Goal: Information Seeking & Learning: Learn about a topic

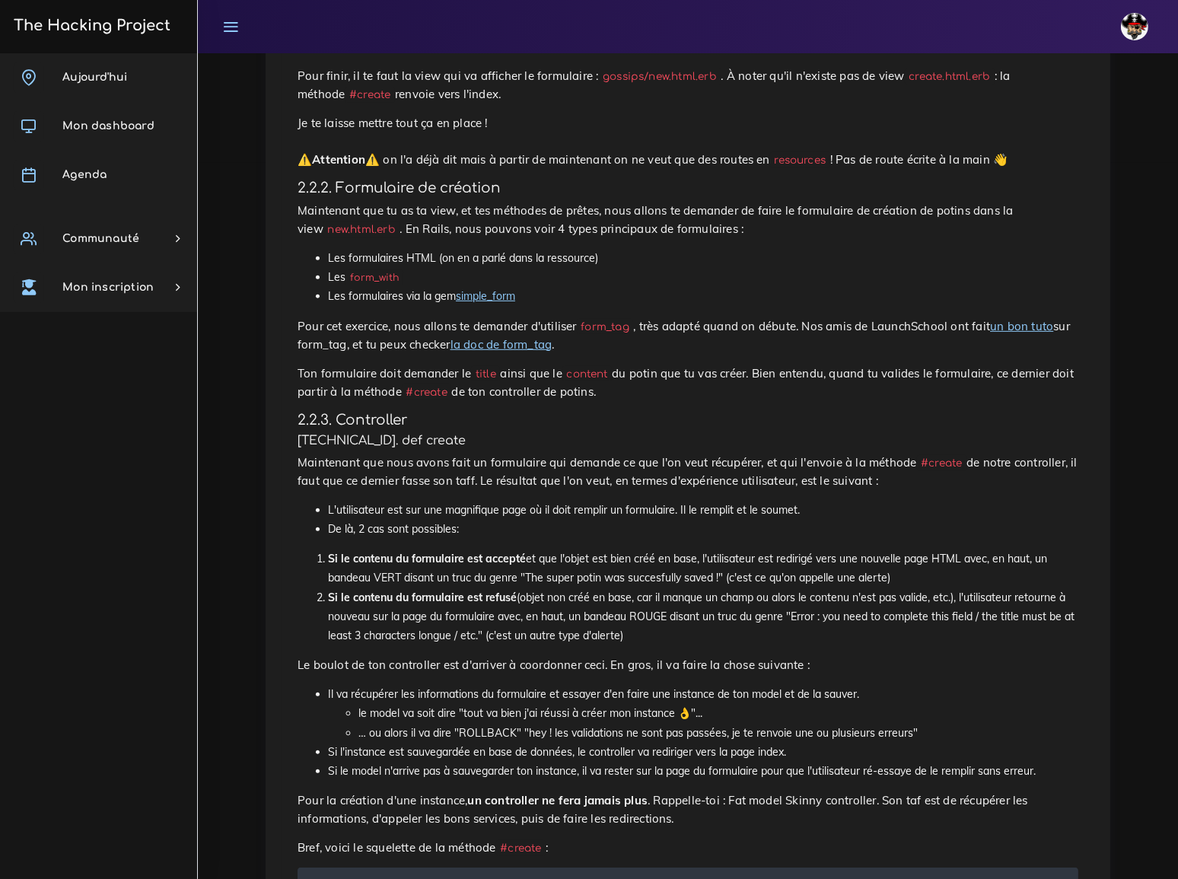
scroll to position [692, 0]
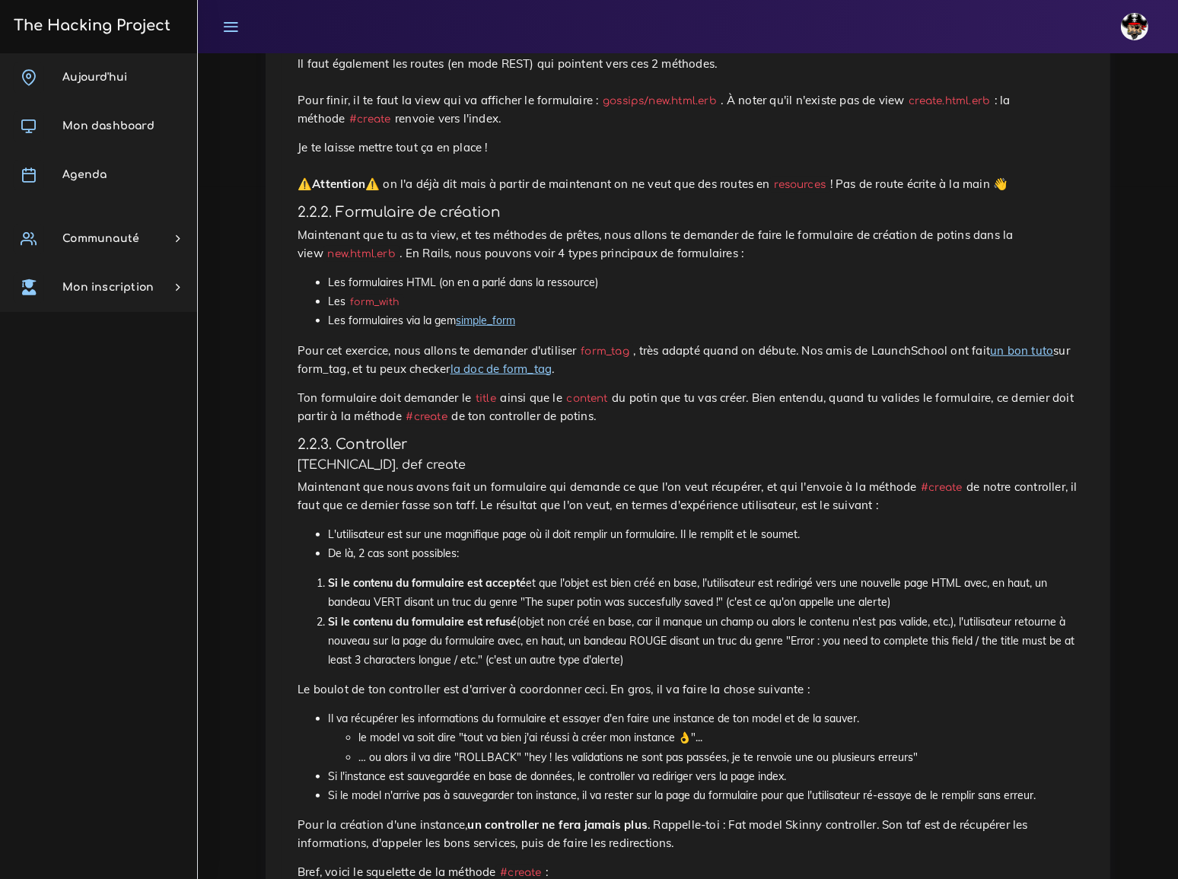
click at [451, 361] on link "la doc de form_tag" at bounding box center [502, 368] width 102 height 14
click at [990, 343] on link "un bon tuto" at bounding box center [1021, 350] width 63 height 14
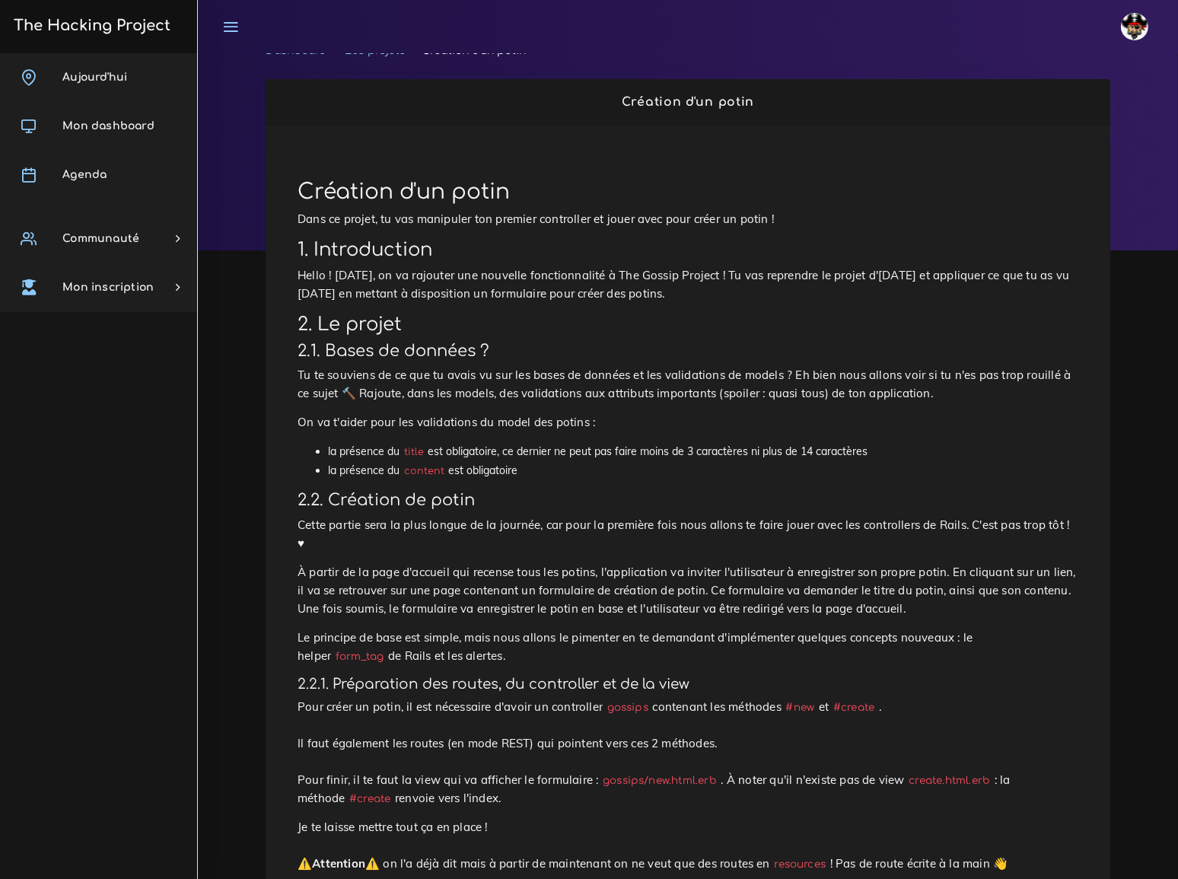
scroll to position [0, 0]
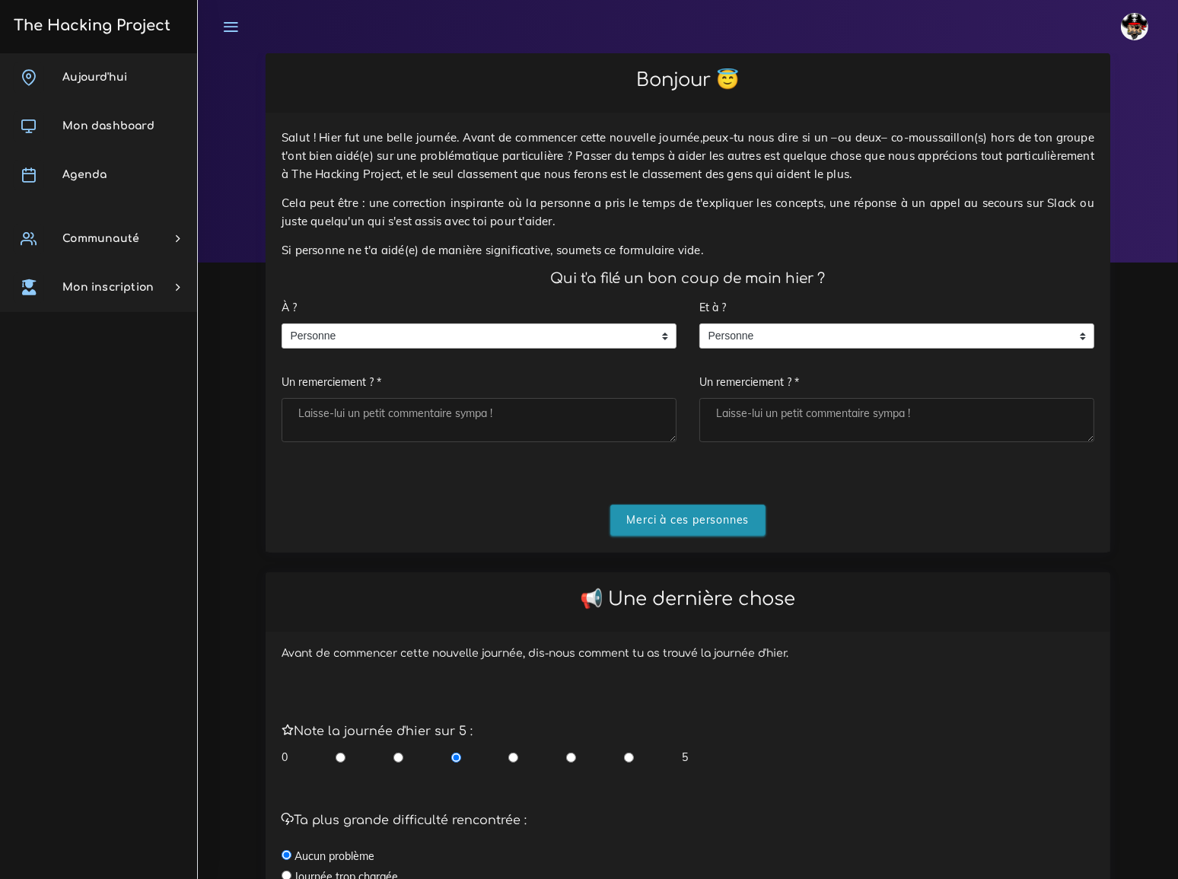
click at [677, 508] on input "Merci à ces personnes" at bounding box center [688, 520] width 156 height 31
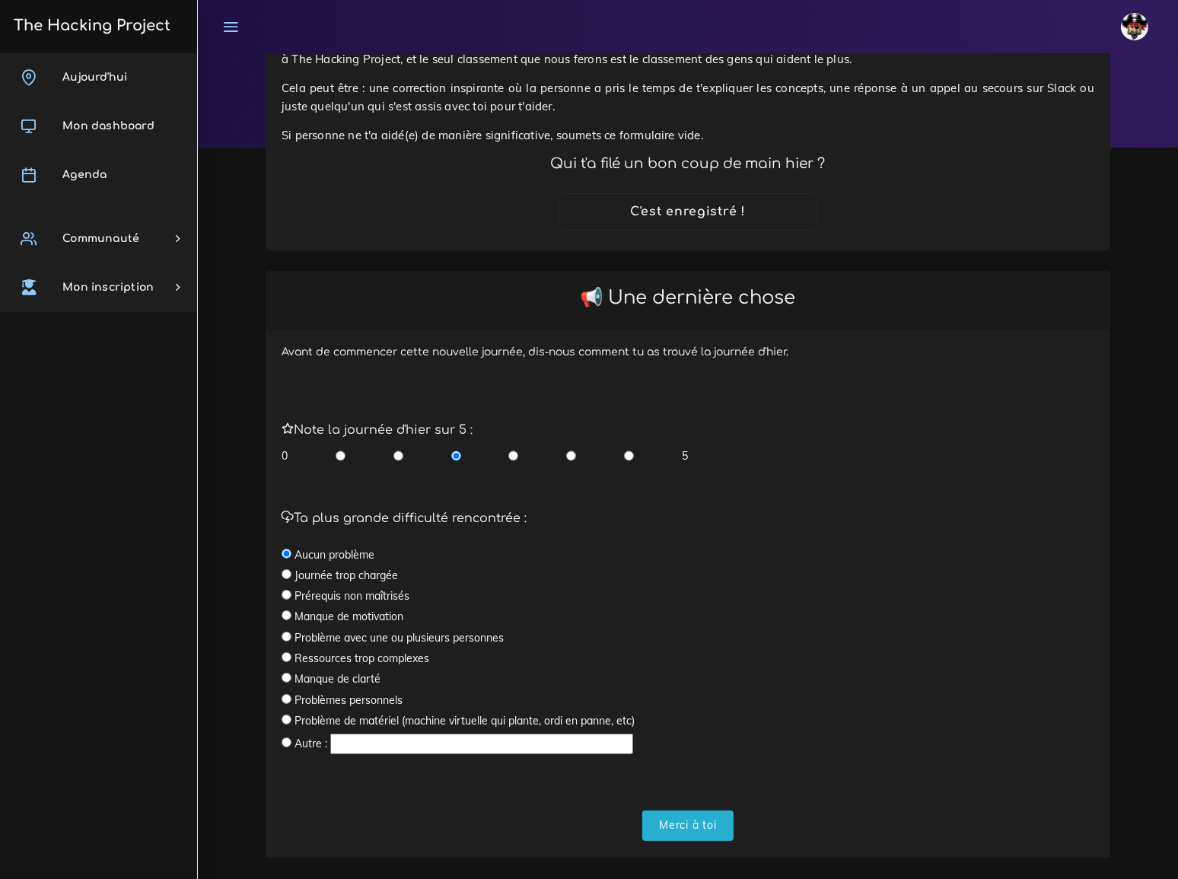
scroll to position [119, 0]
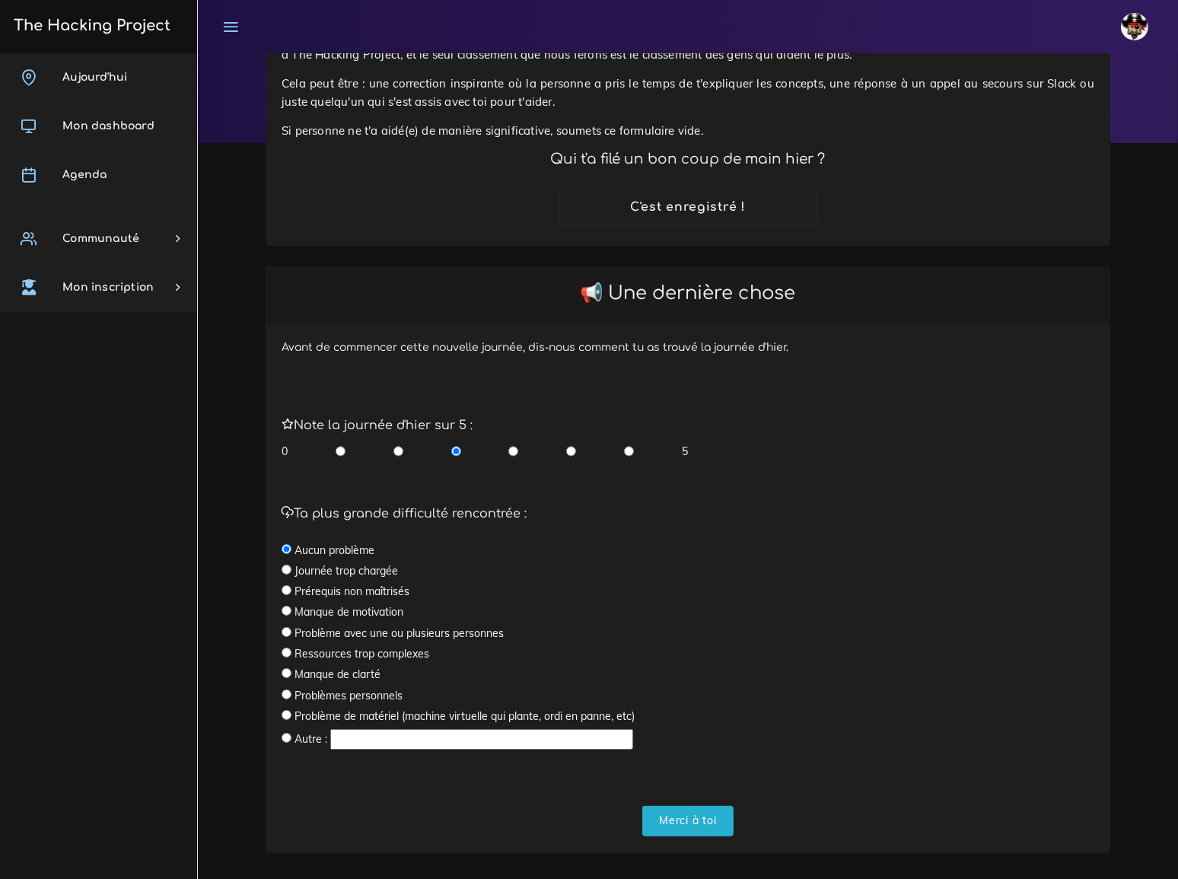
click at [511, 444] on input "radio" at bounding box center [513, 451] width 10 height 15
radio input "true"
click at [690, 806] on input "Merci à toi" at bounding box center [687, 821] width 91 height 31
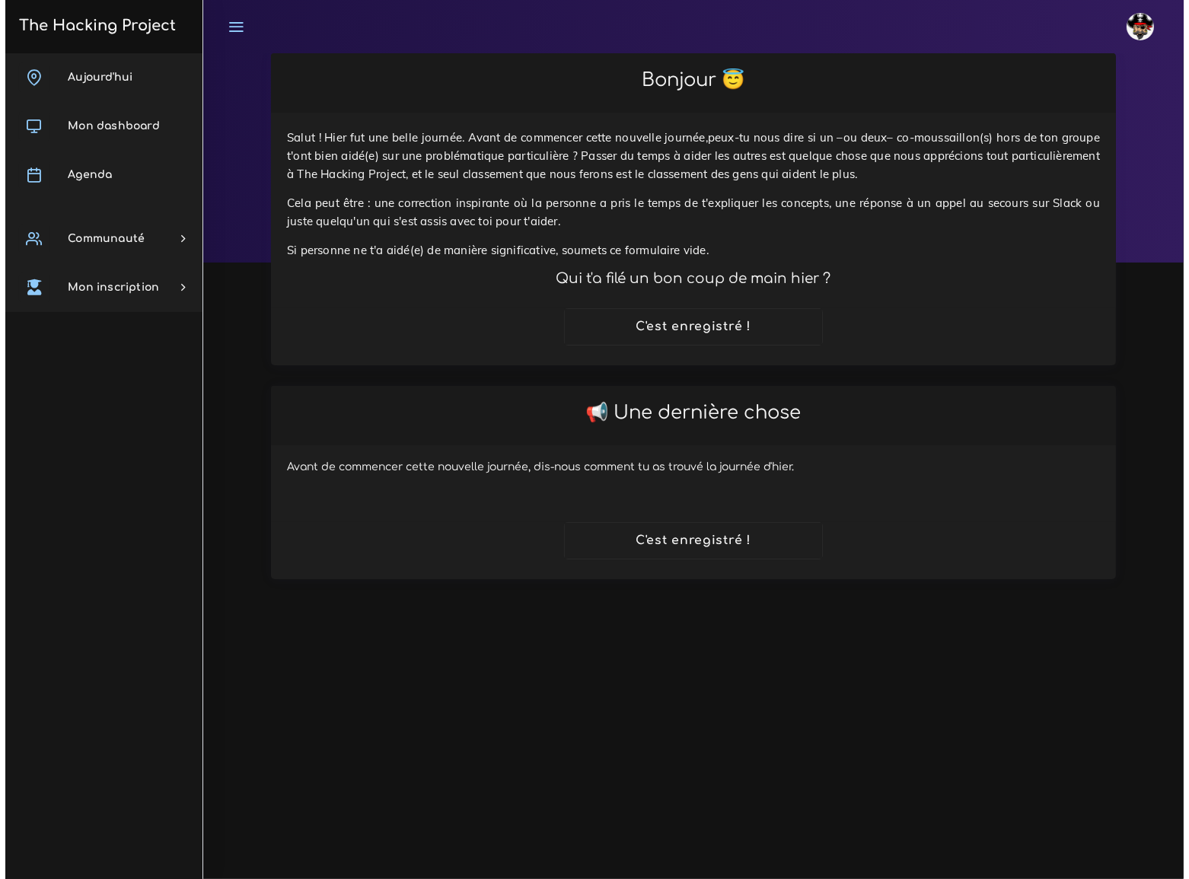
scroll to position [0, 0]
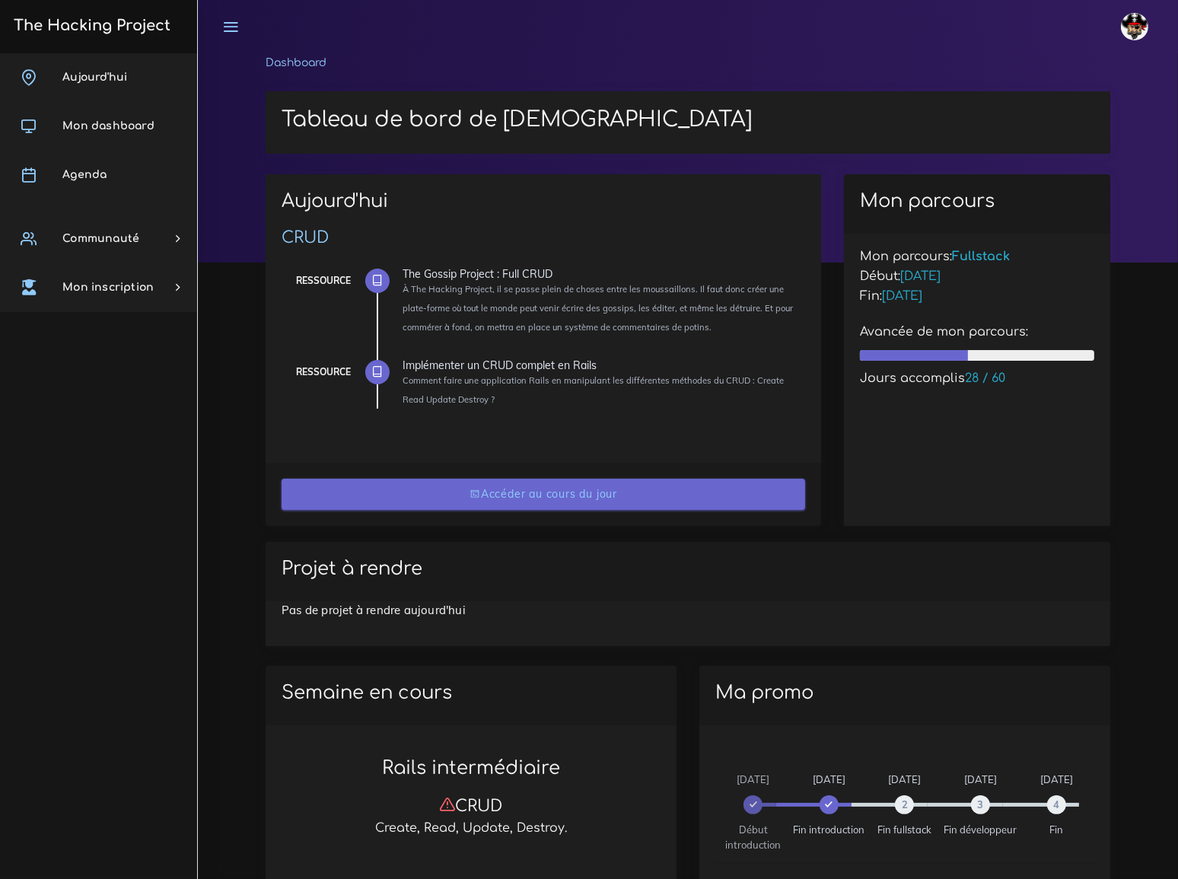
click at [556, 495] on link "Accéder au cours du jour" at bounding box center [544, 494] width 524 height 31
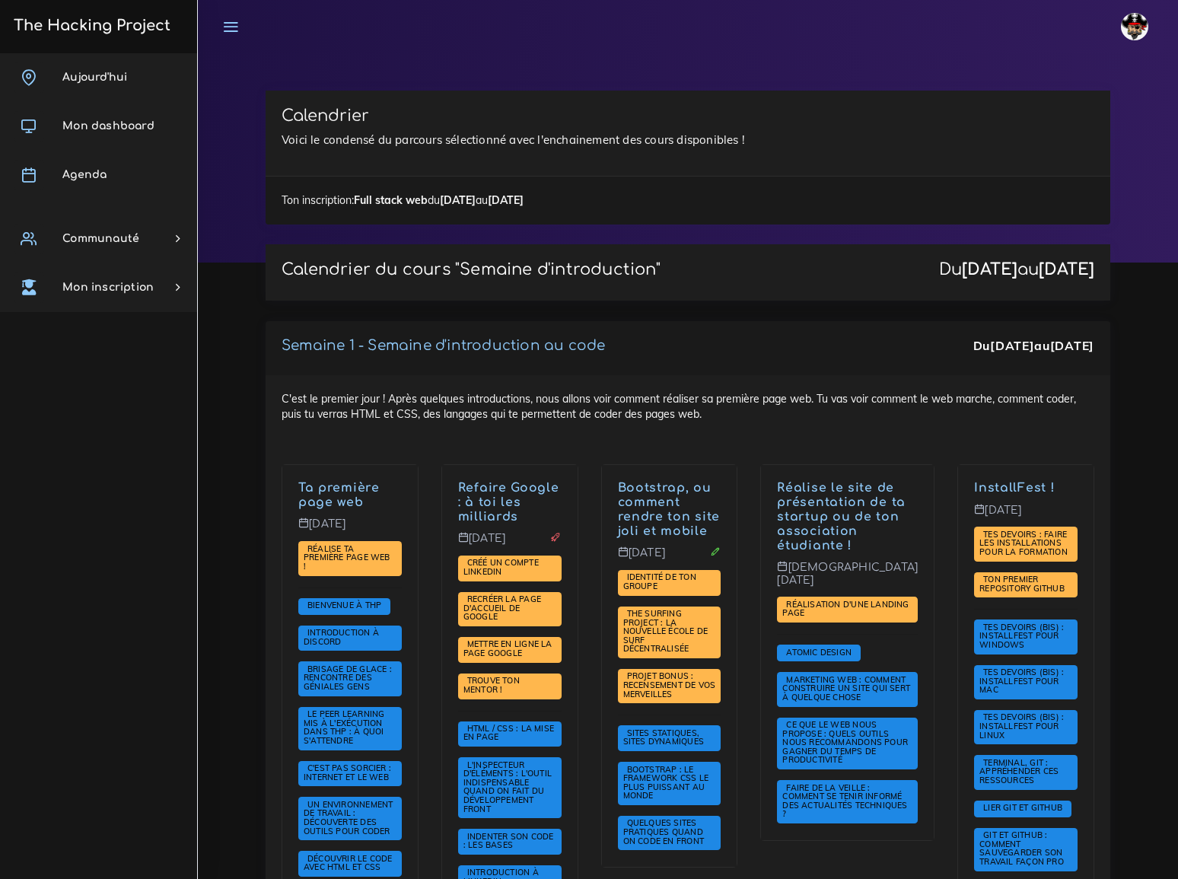
scroll to position [3113, 0]
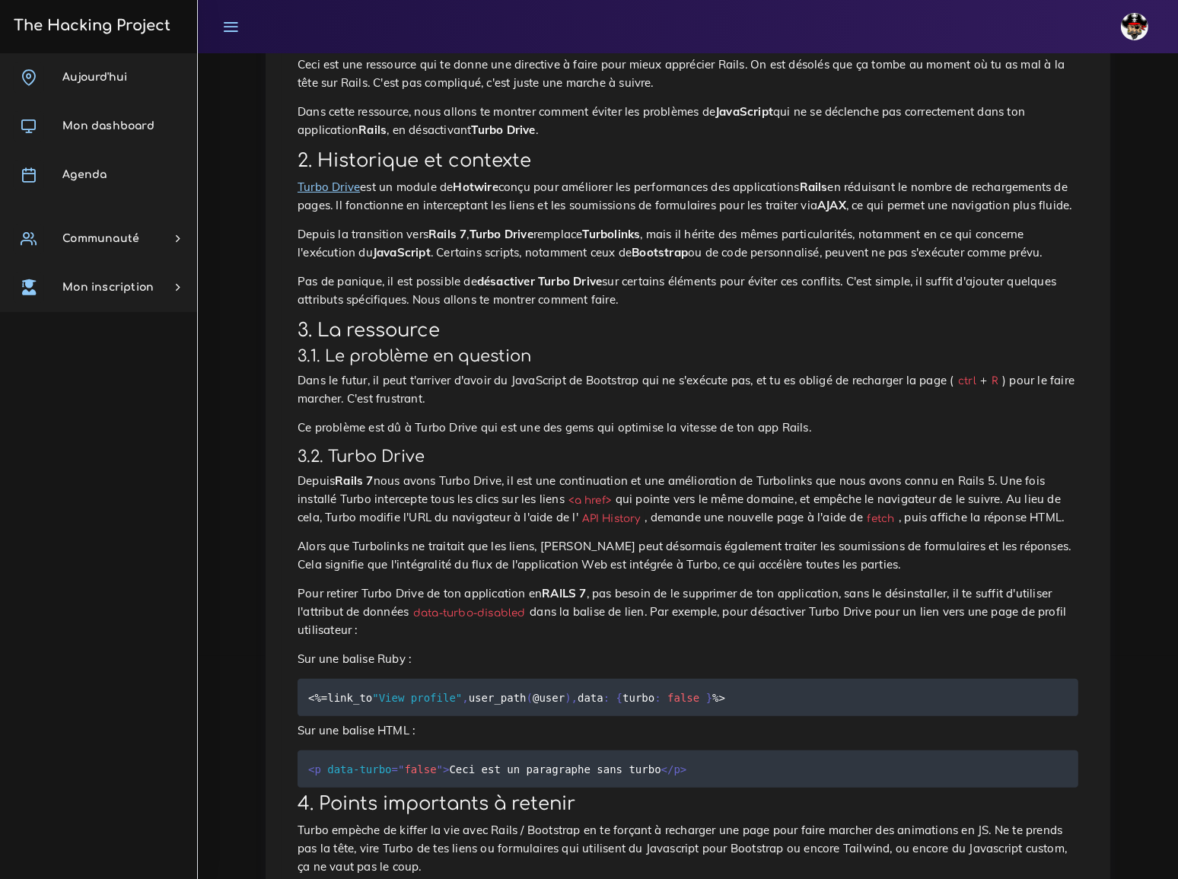
scroll to position [276, 0]
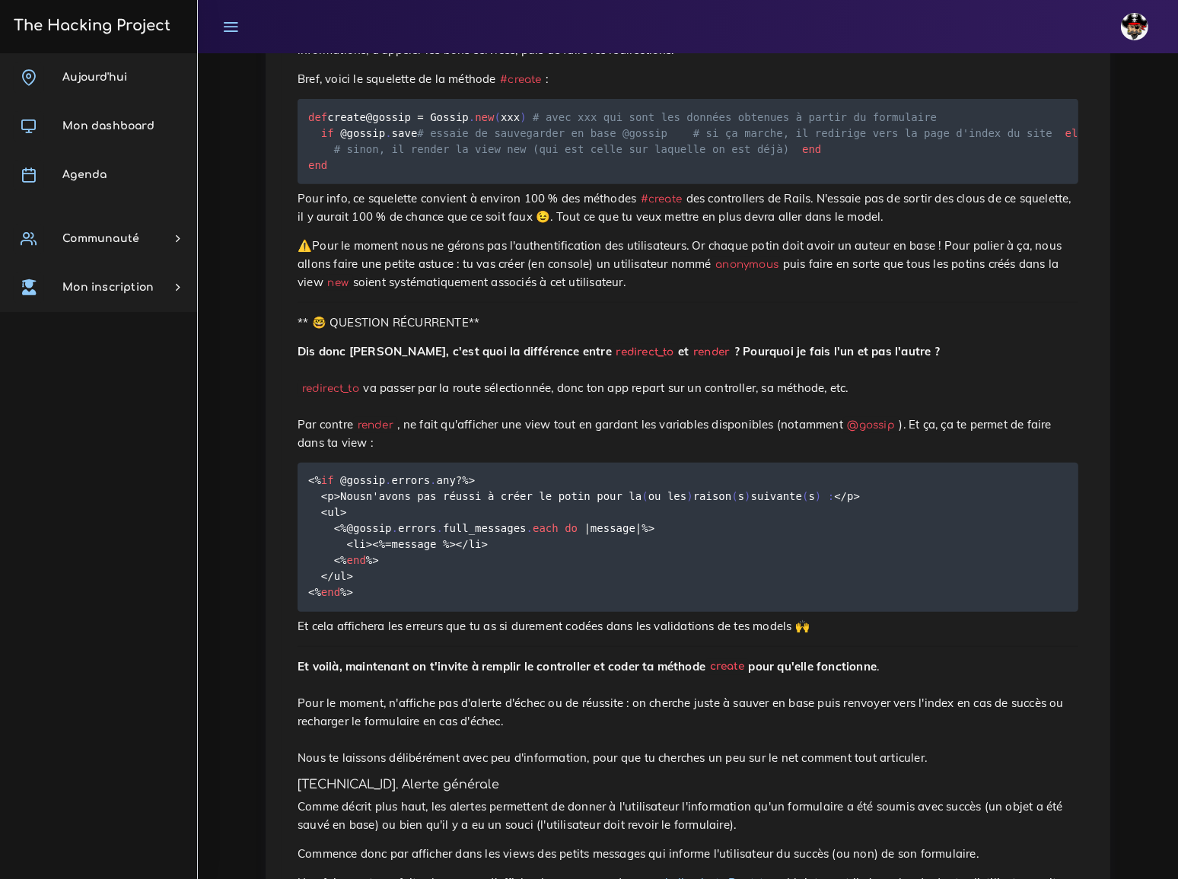
scroll to position [1521, 0]
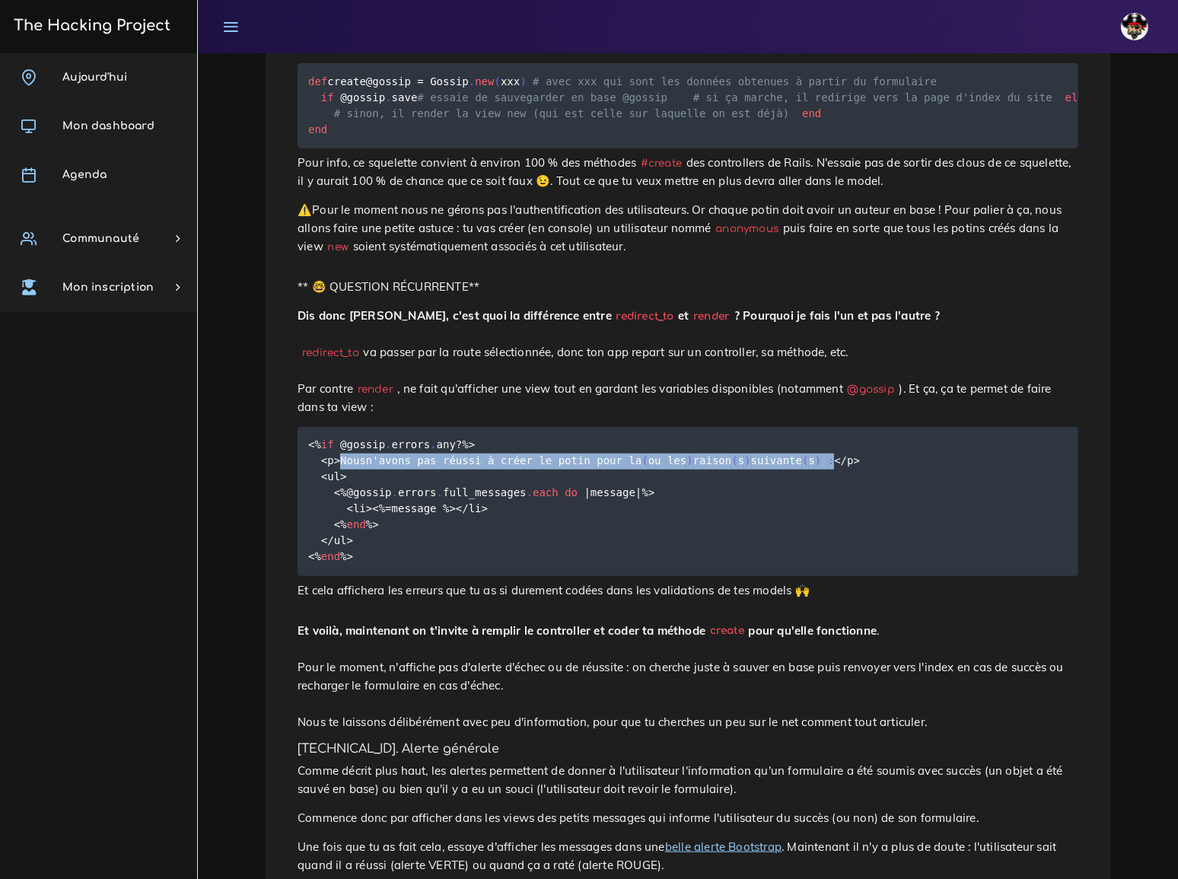
drag, startPoint x: 338, startPoint y: 381, endPoint x: 812, endPoint y: 380, distance: 474.1
click at [812, 437] on code "<% if @gossip . errors . any ? %> <p> Nous n'avons pas réussi à créer le potin …" at bounding box center [584, 501] width 552 height 129
copy code "Nous n'avons pas réussi à créer le potin pour la ( ou les ) raison ( s ) suivan…"
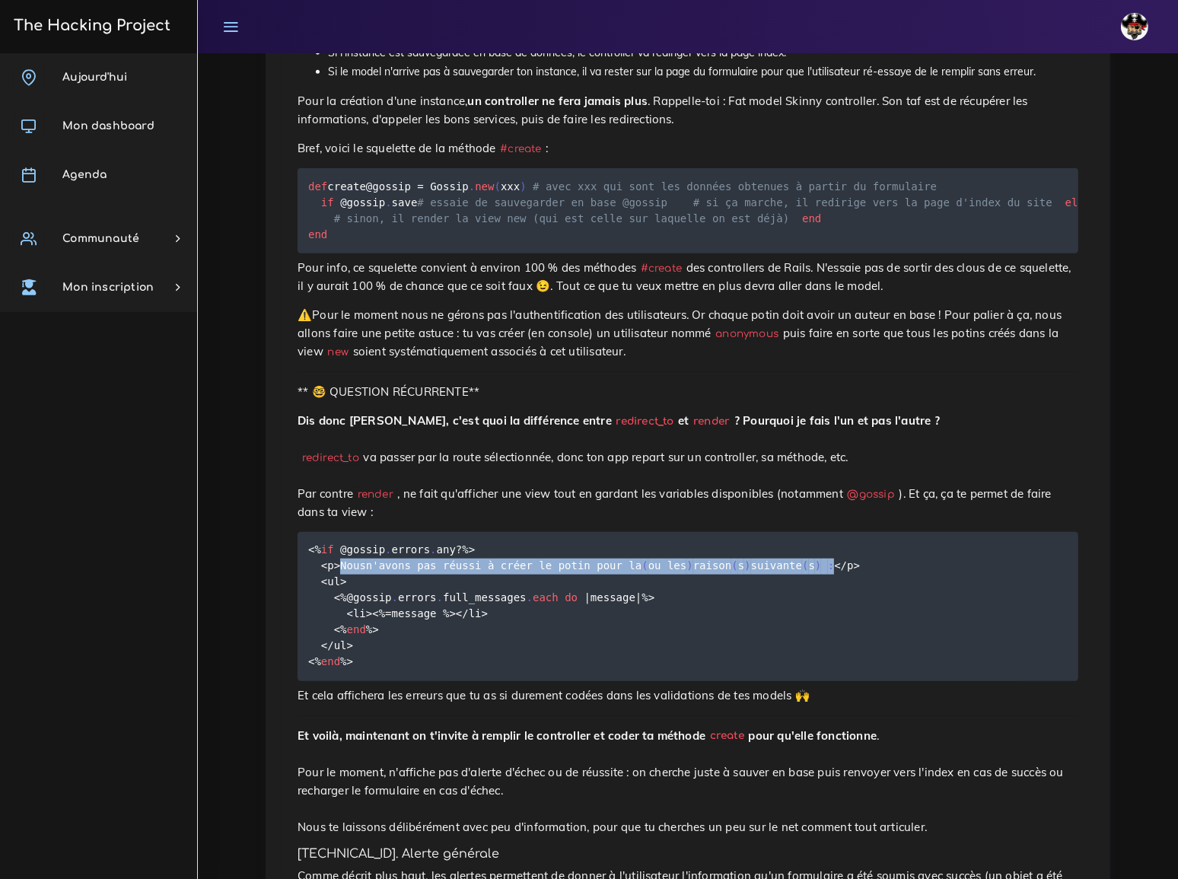
scroll to position [1451, 0]
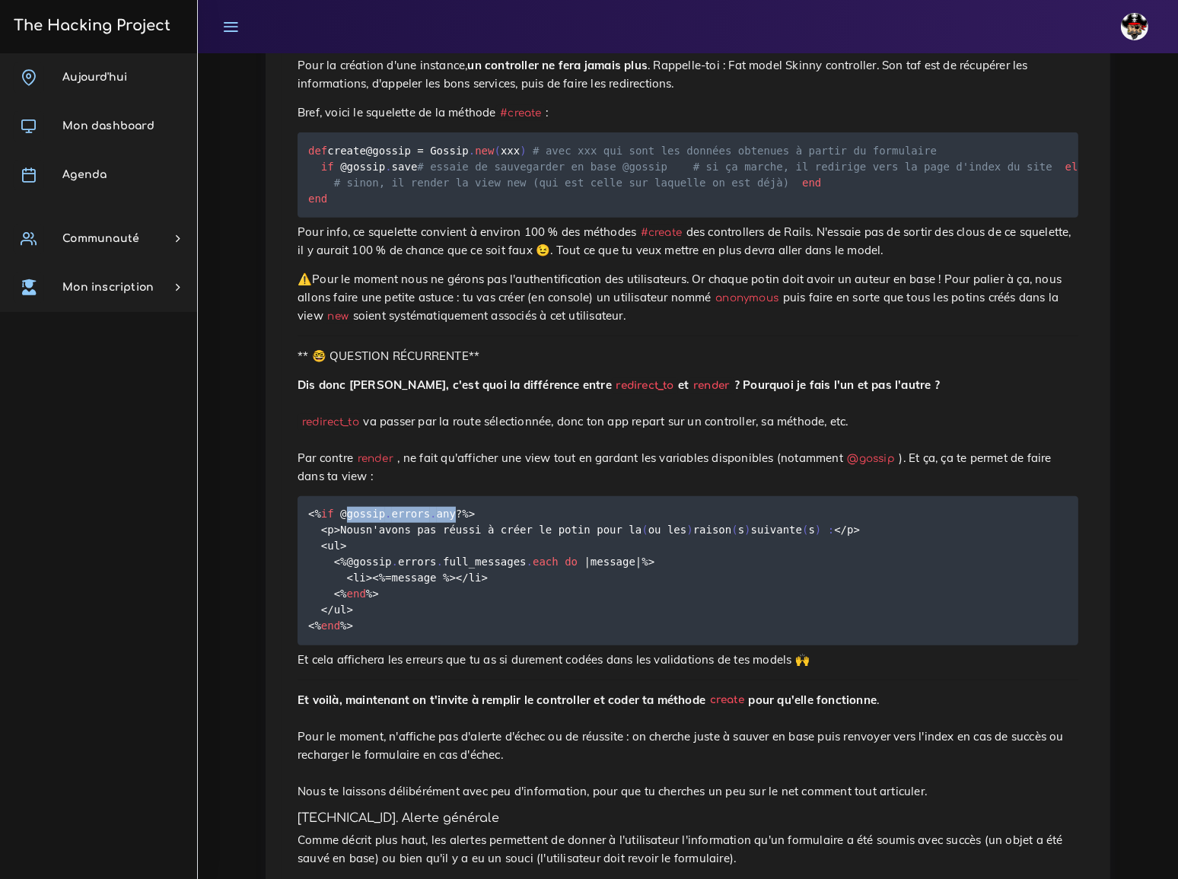
drag, startPoint x: 351, startPoint y: 435, endPoint x: 448, endPoint y: 432, distance: 97.5
click at [448, 506] on code "<% if @gossip . errors . any ? %> <p> Nous n'avons pas réussi à créer le potin …" at bounding box center [584, 570] width 552 height 129
copy code "gossip . errors . any"
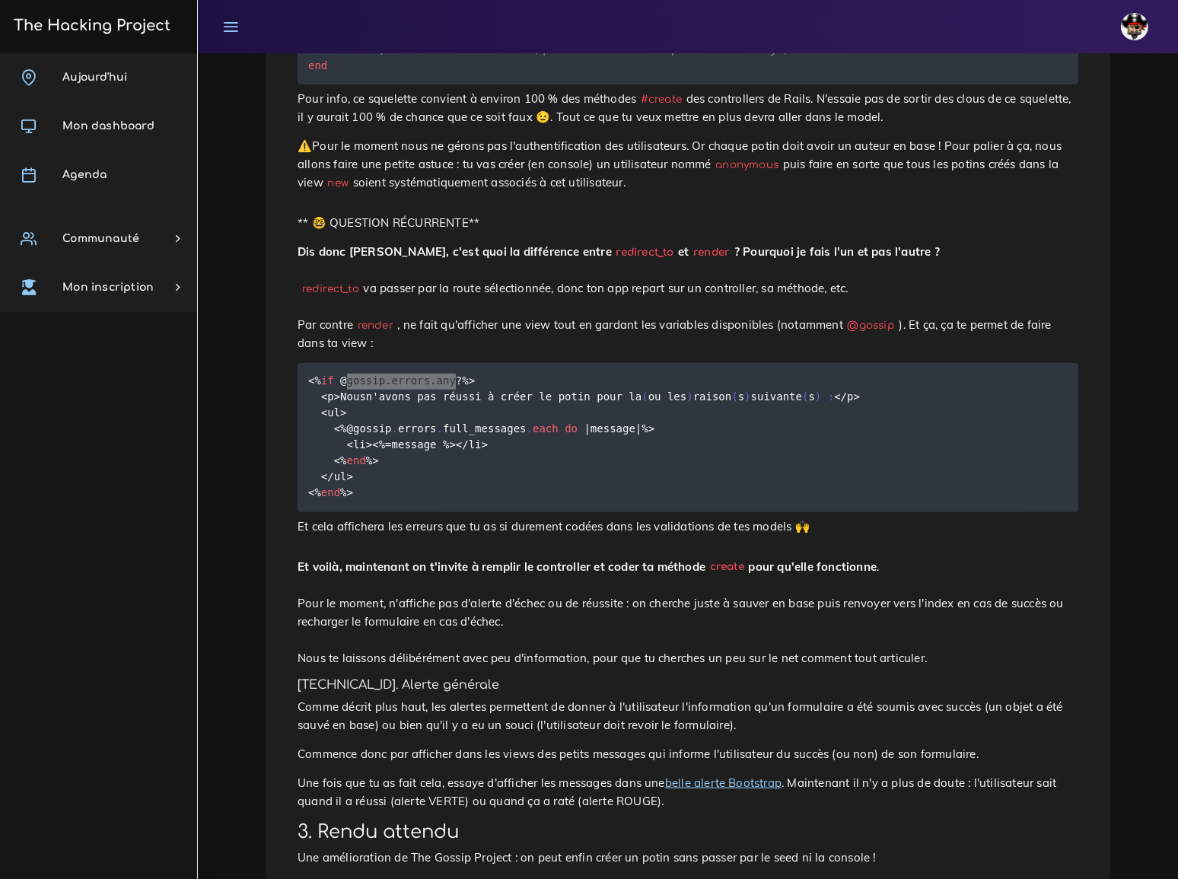
scroll to position [1590, 0]
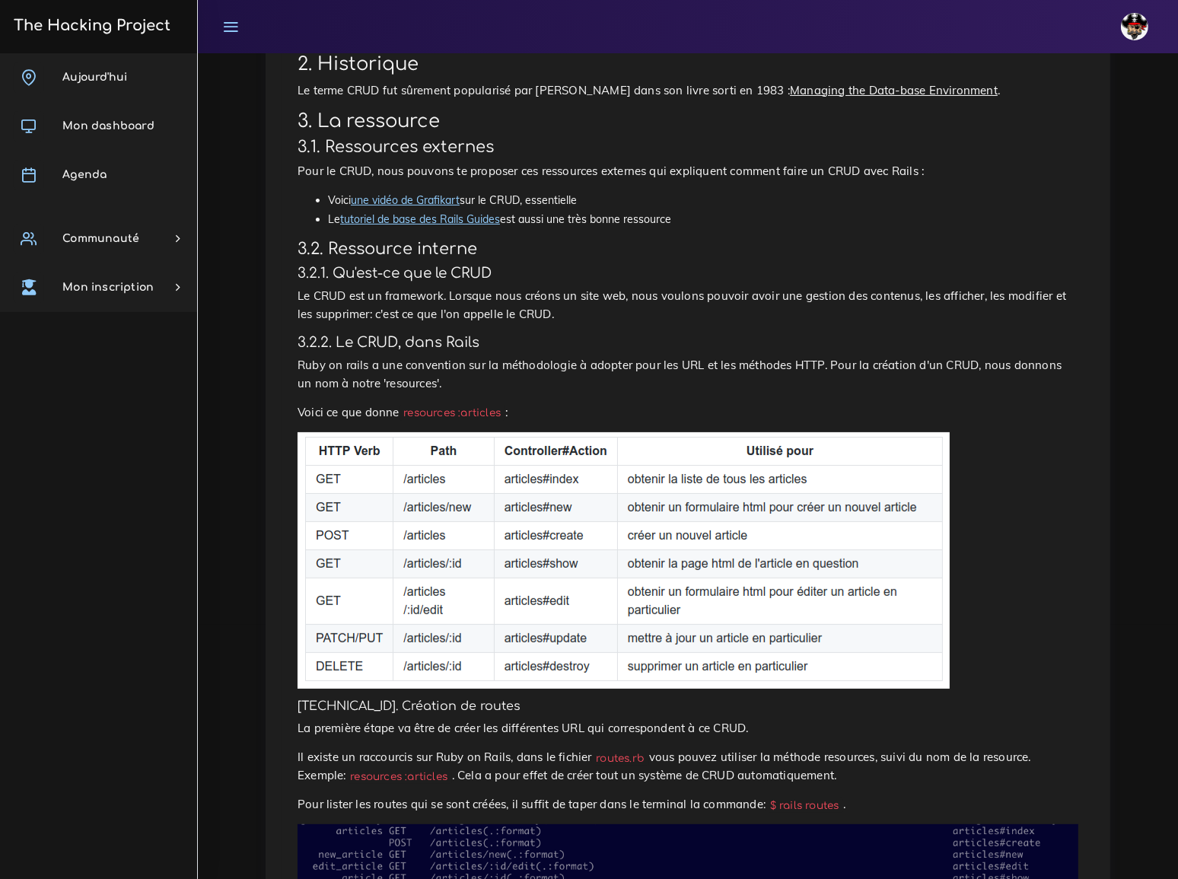
scroll to position [323, 0]
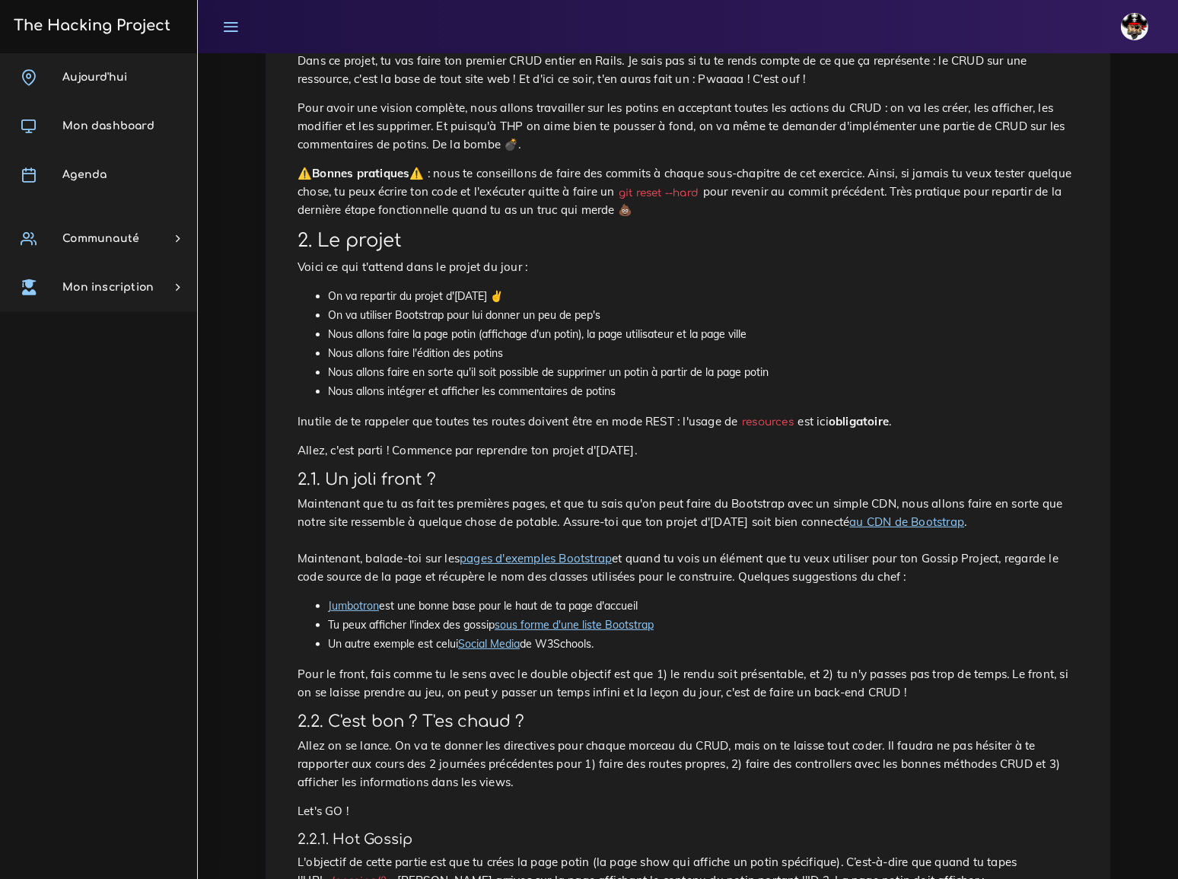
scroll to position [276, 0]
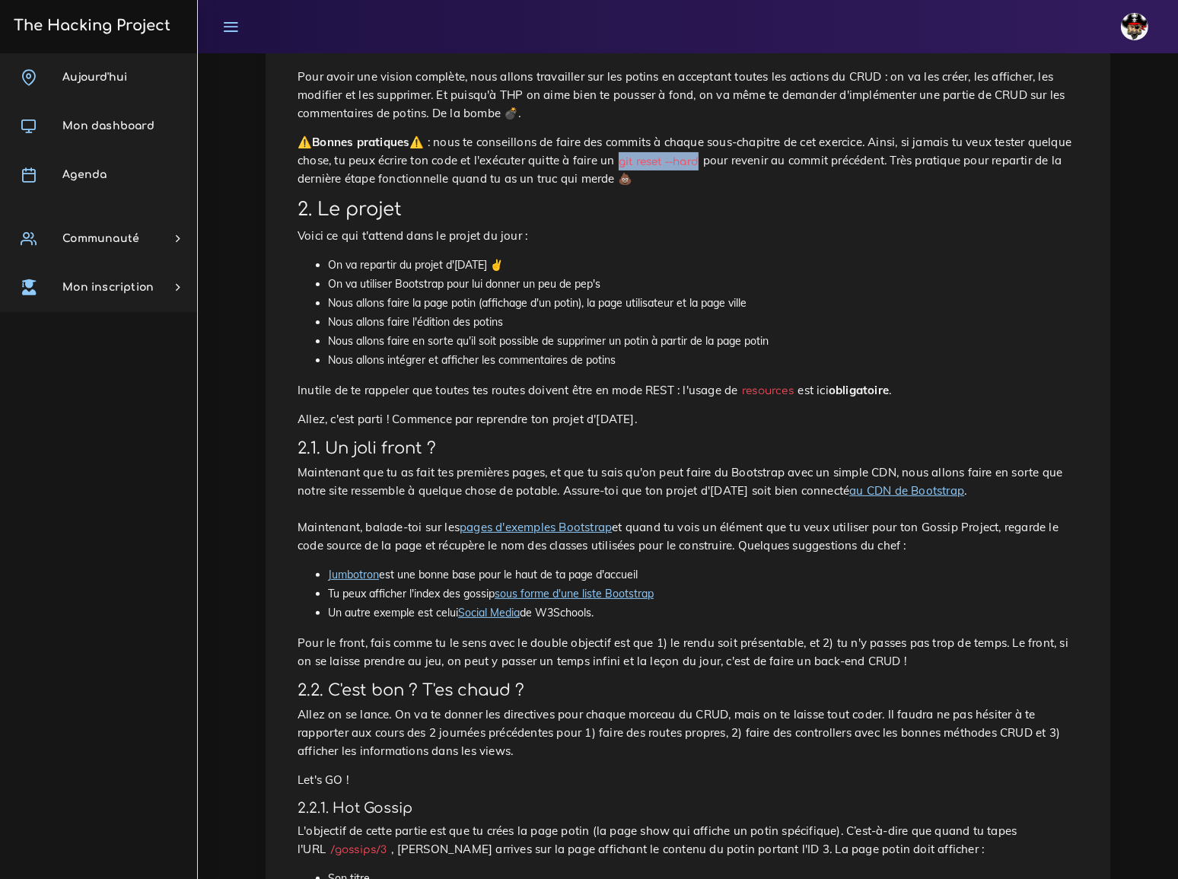
drag, startPoint x: 546, startPoint y: 137, endPoint x: 625, endPoint y: 138, distance: 79.2
click at [625, 138] on p "⚠️ Bonnes pratiques ⚠️ : nous te conseillons de faire des commits à chaque sous…" at bounding box center [688, 160] width 781 height 55
copy code "git reset --hard"
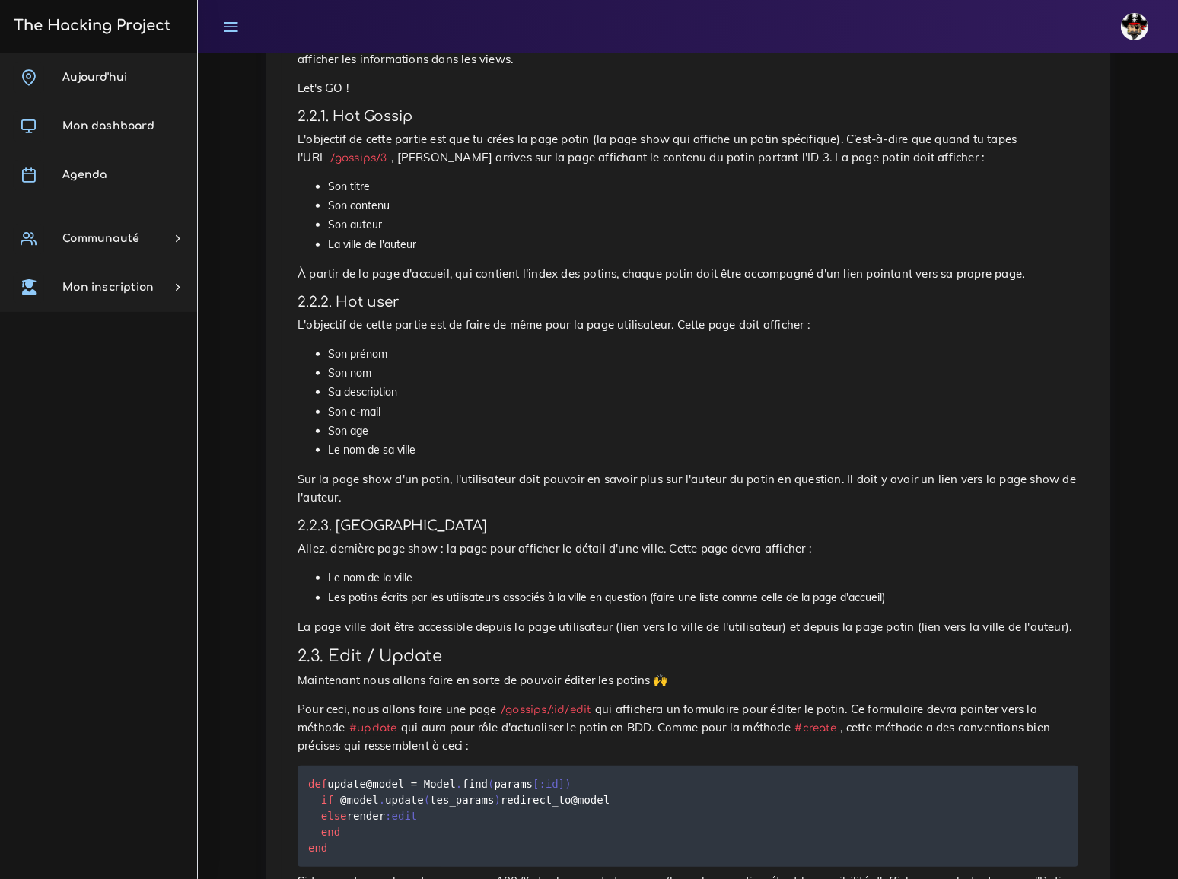
scroll to position [899, 0]
